Goal: Entertainment & Leisure: Consume media (video, audio)

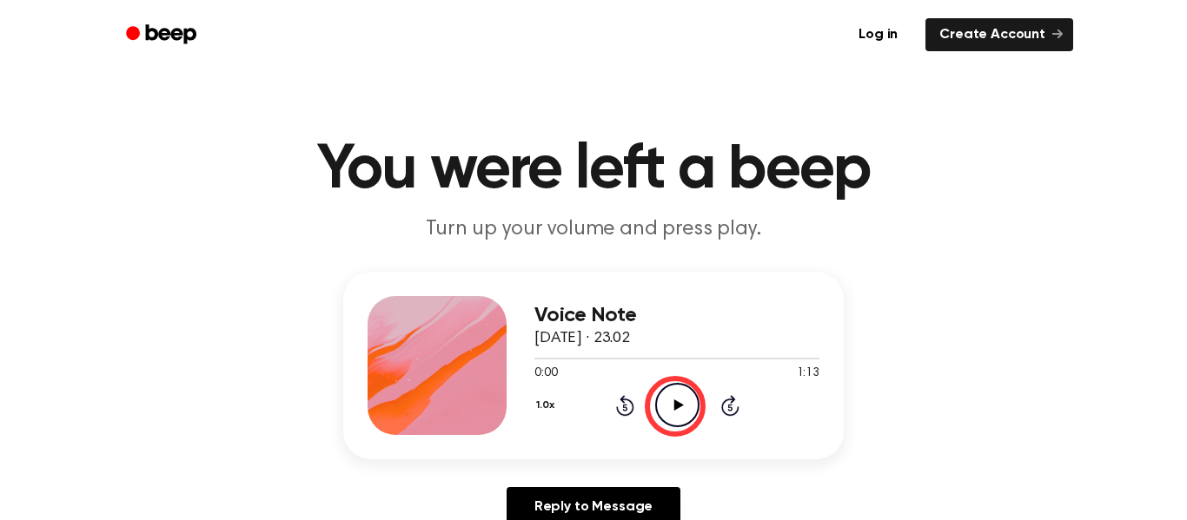
click at [675, 407] on icon at bounding box center [678, 405] width 10 height 11
click at [668, 407] on icon "Play Audio" at bounding box center [677, 405] width 44 height 44
click at [657, 411] on icon "Play Audio" at bounding box center [677, 405] width 44 height 44
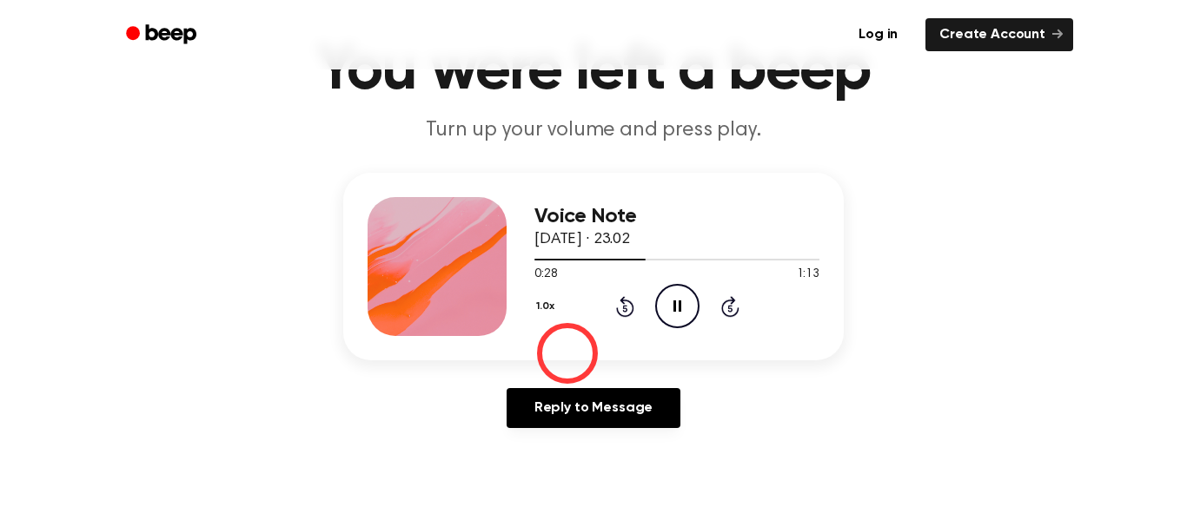
scroll to position [97, 0]
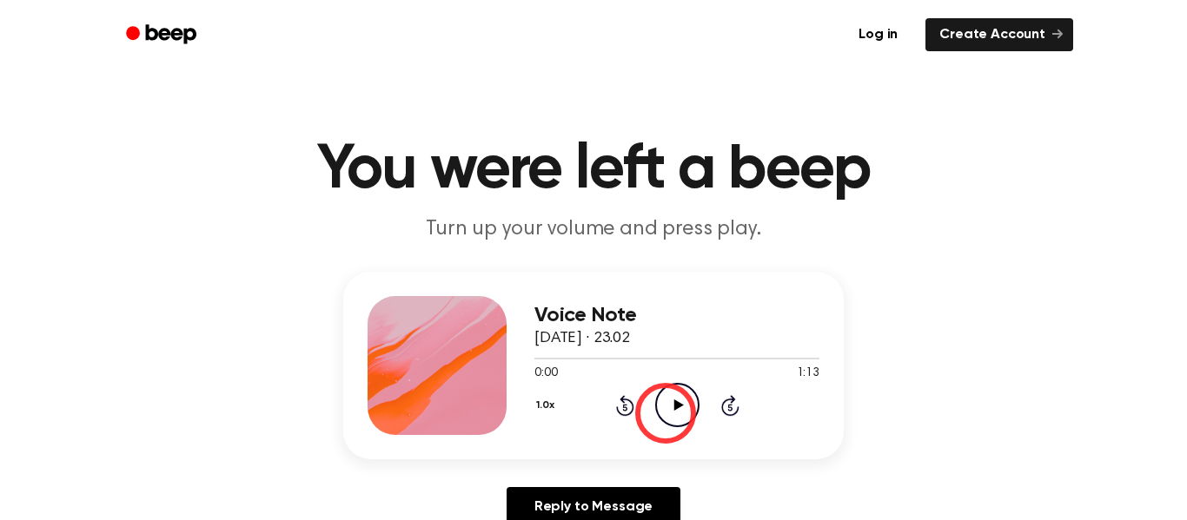
click at [666, 414] on icon "Play Audio" at bounding box center [677, 405] width 44 height 44
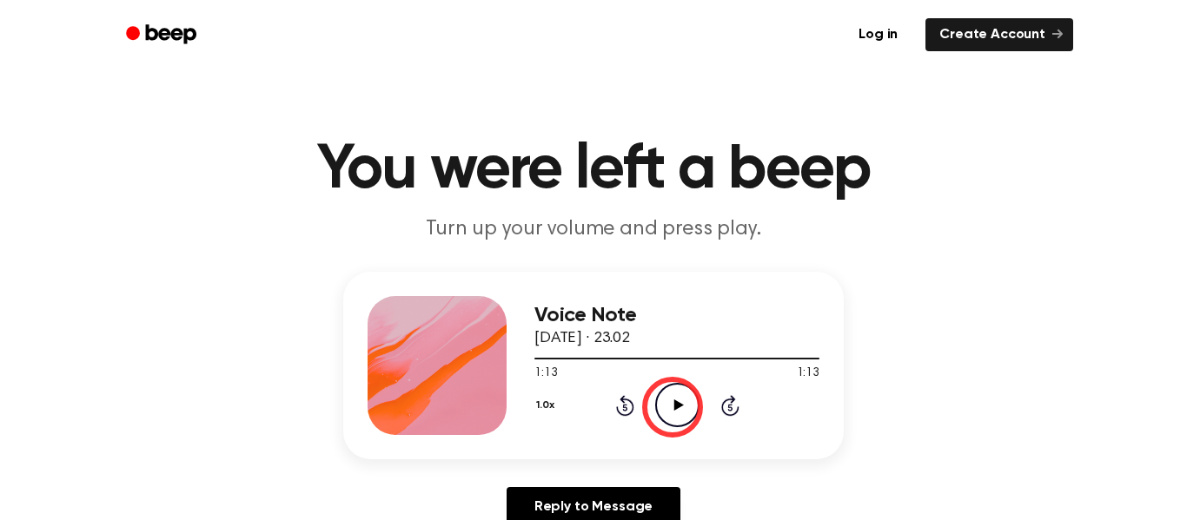
click at [672, 407] on icon "Play Audio" at bounding box center [677, 405] width 44 height 44
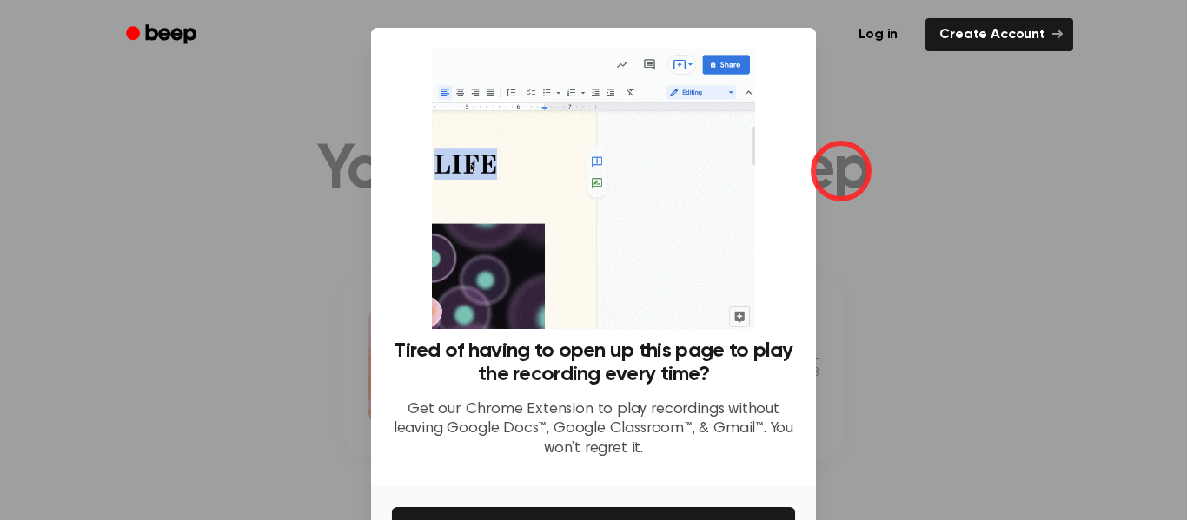
click at [841, 171] on div at bounding box center [593, 260] width 1187 height 520
click at [898, 262] on div at bounding box center [593, 260] width 1187 height 520
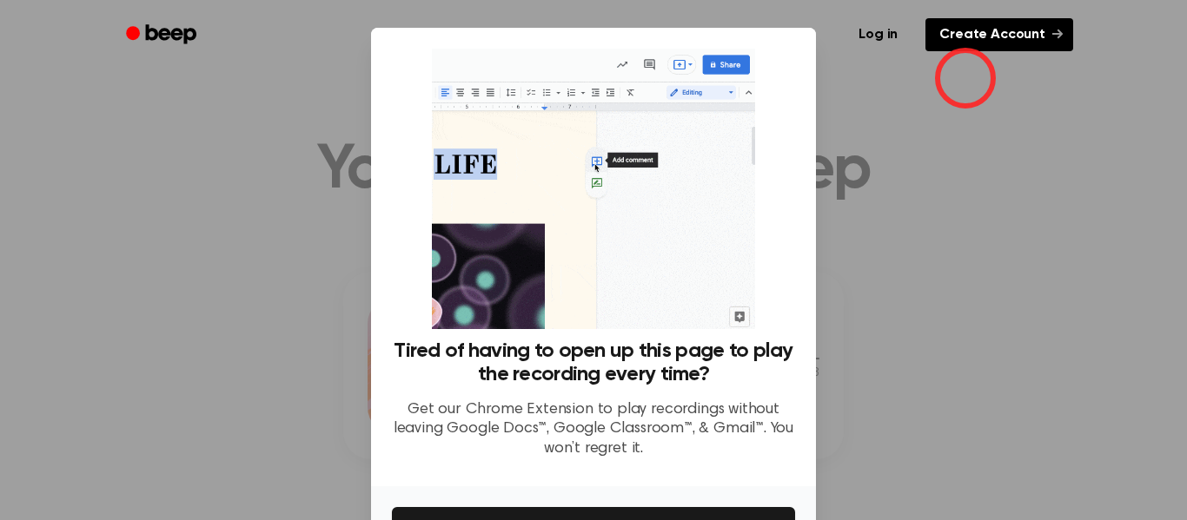
drag, startPoint x: 965, startPoint y: 78, endPoint x: 969, endPoint y: 30, distance: 47.9
click at [965, 76] on div at bounding box center [593, 260] width 1187 height 520
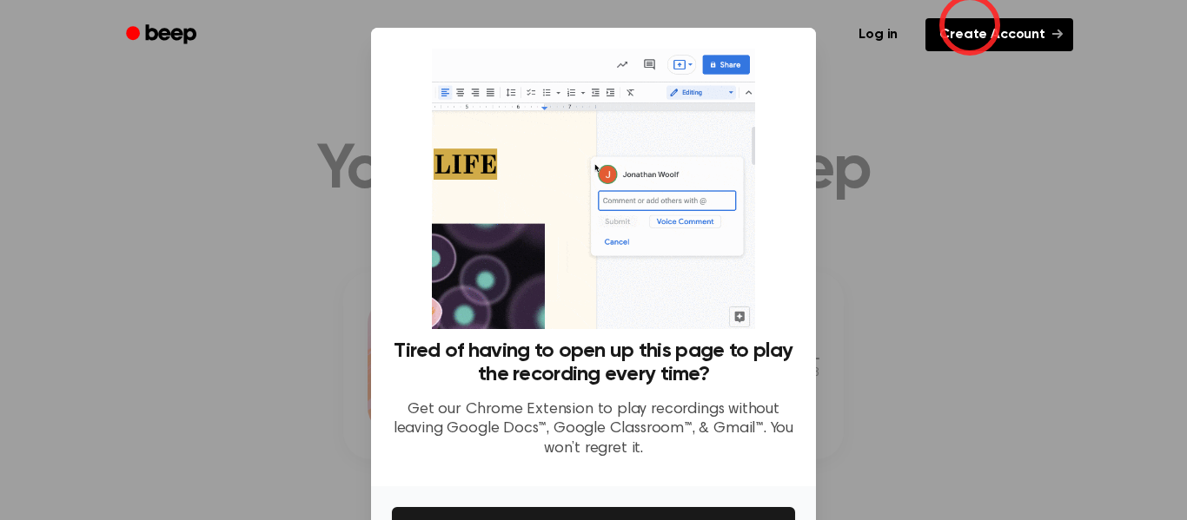
click at [970, 25] on link "Create Account" at bounding box center [999, 34] width 148 height 33
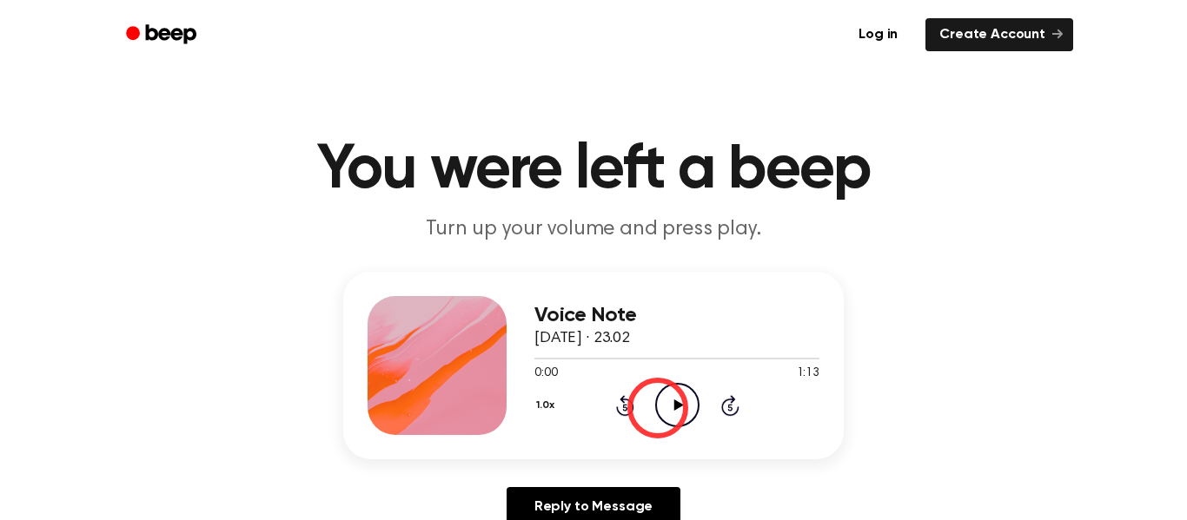
click at [658, 408] on icon "Play Audio" at bounding box center [677, 405] width 44 height 44
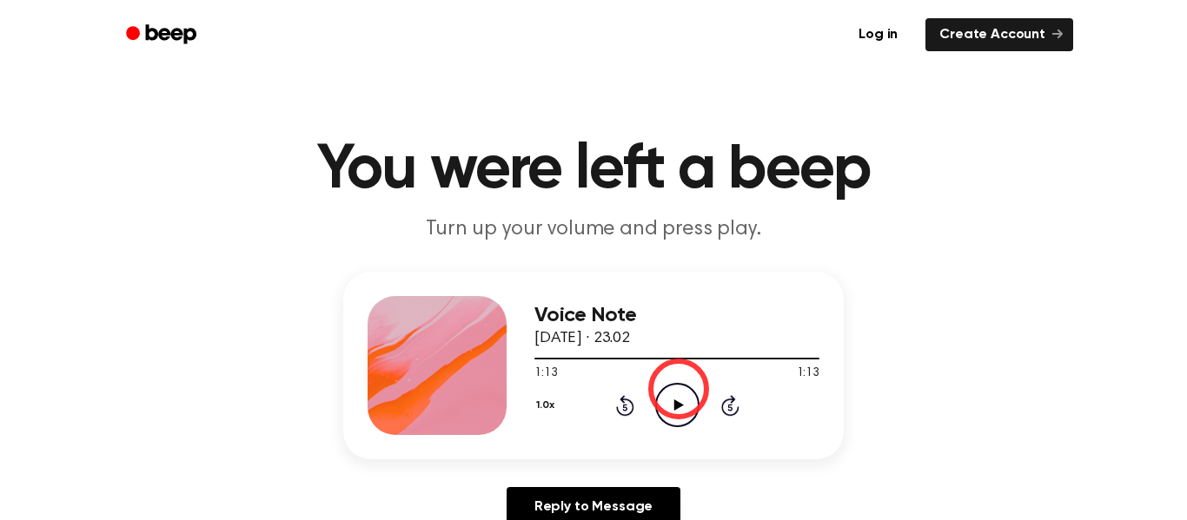
click at [672, 401] on icon "Play Audio" at bounding box center [677, 405] width 44 height 44
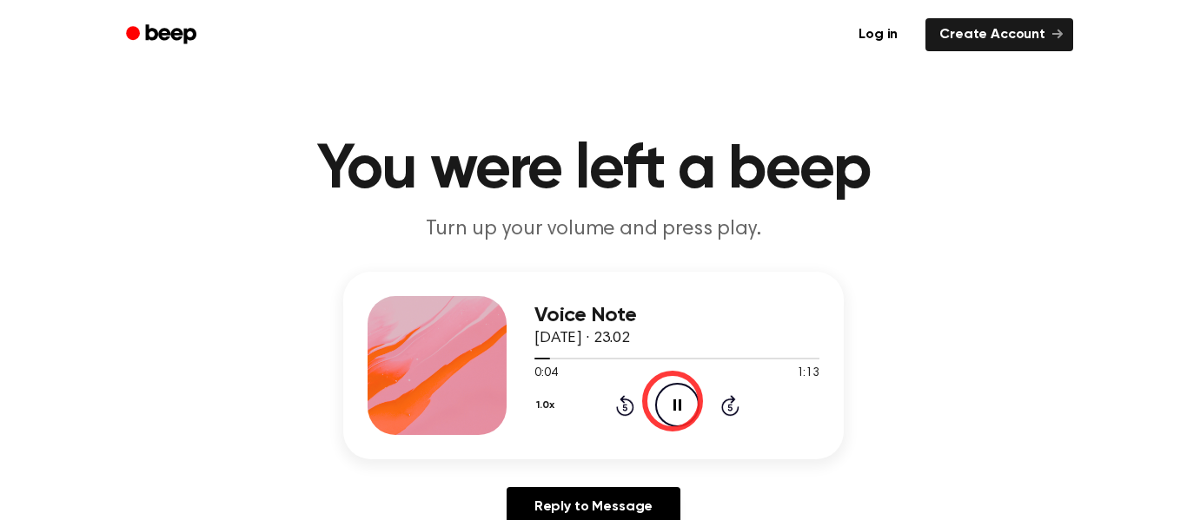
click at [672, 401] on icon "Pause Audio" at bounding box center [677, 405] width 44 height 44
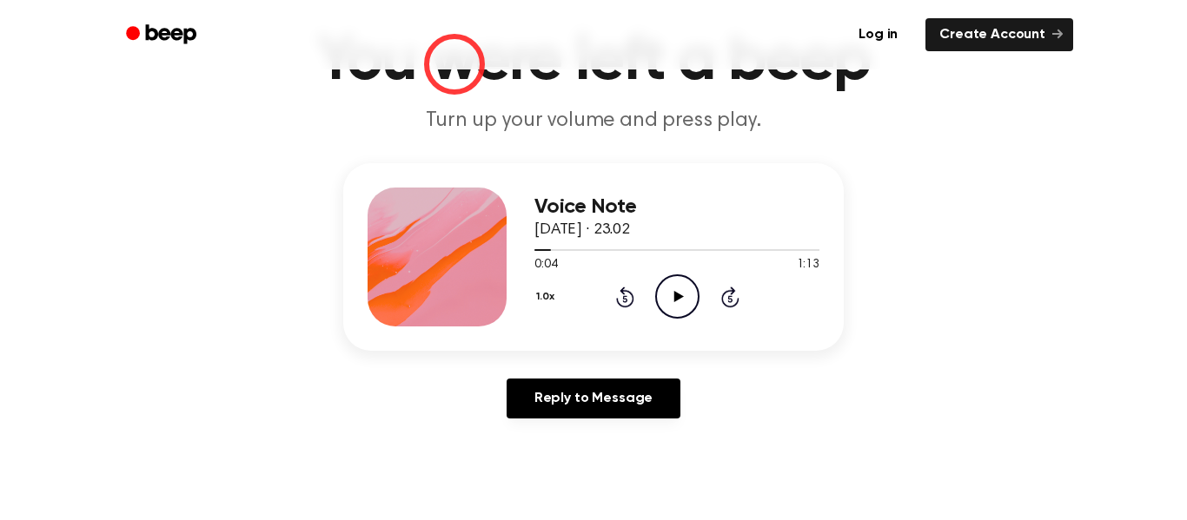
scroll to position [107, 0]
